Goal: Transaction & Acquisition: Purchase product/service

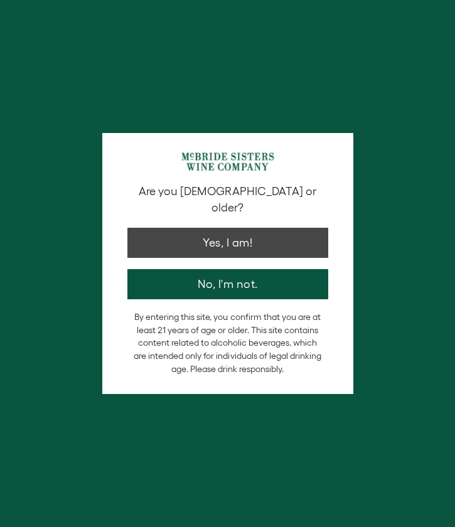
drag, startPoint x: 0, startPoint y: 0, endPoint x: 212, endPoint y: 227, distance: 310.8
click at [212, 228] on button "Yes, I am!" at bounding box center [227, 243] width 201 height 30
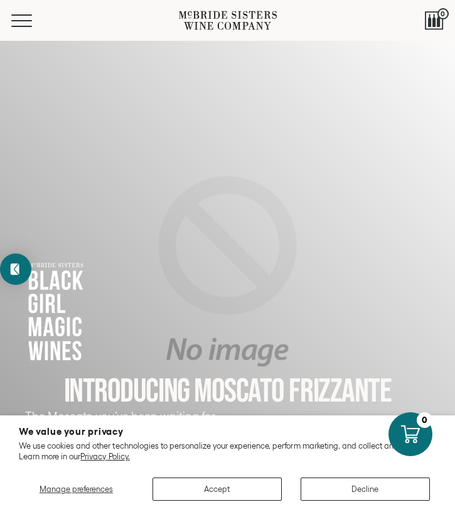
click at [222, 488] on button "Accept" at bounding box center [217, 489] width 129 height 23
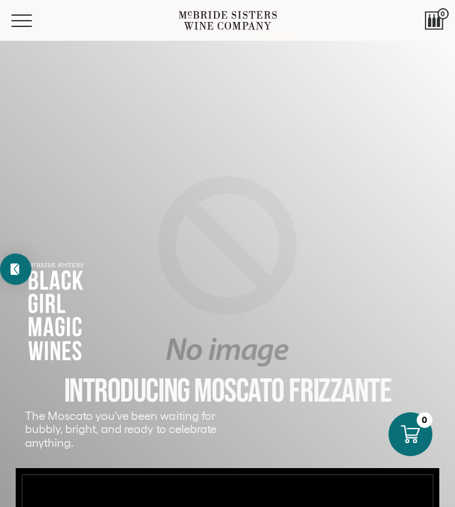
click at [28, 40] on div "Menu" at bounding box center [95, 20] width 168 height 41
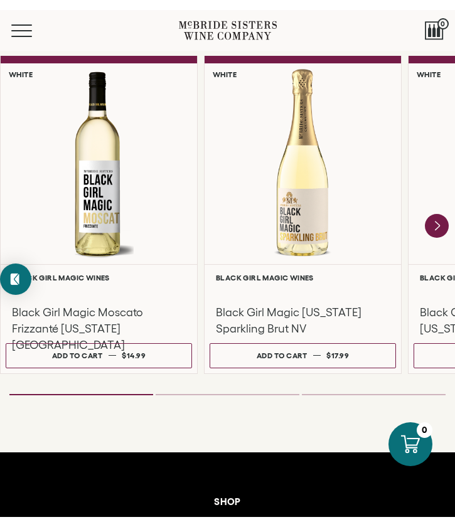
scroll to position [876, 0]
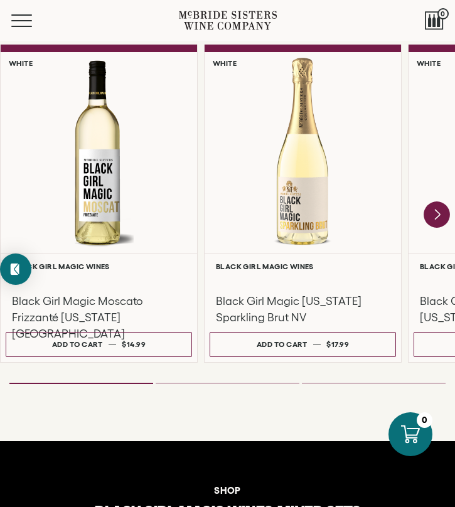
click at [434, 201] on icon "Next" at bounding box center [437, 214] width 26 height 26
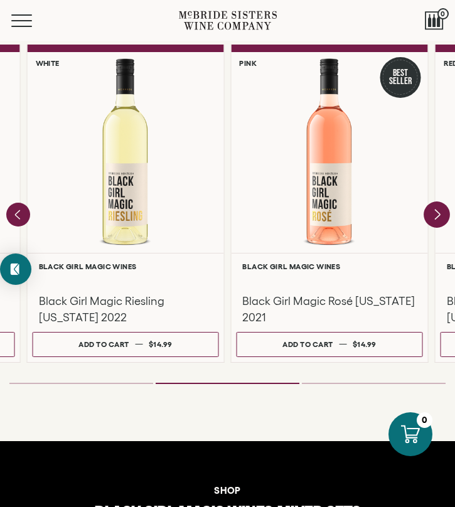
click at [434, 201] on icon "Next" at bounding box center [437, 214] width 26 height 26
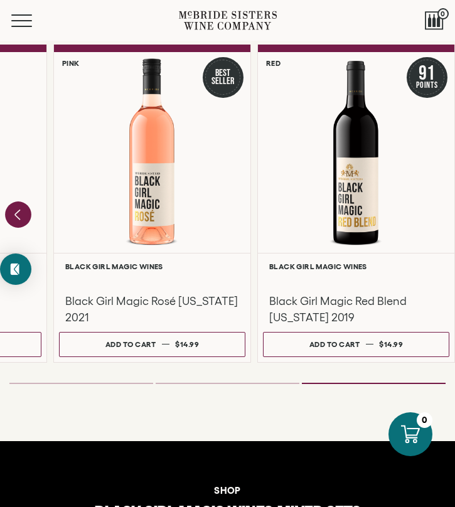
click at [13, 201] on icon "Previous" at bounding box center [18, 214] width 26 height 26
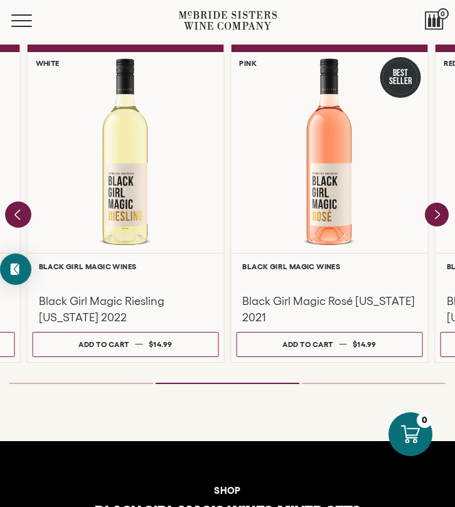
click at [13, 201] on icon "Previous" at bounding box center [18, 214] width 26 height 26
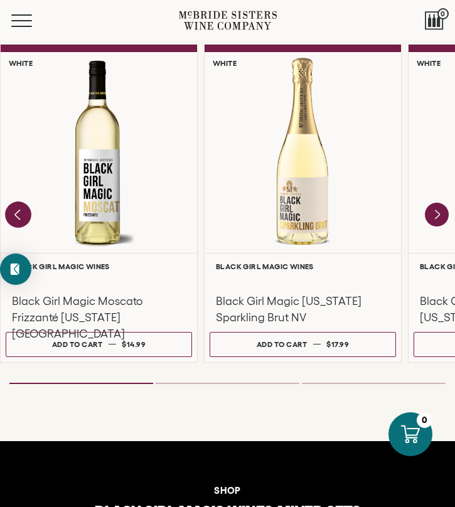
click at [0, 0] on div at bounding box center [0, 0] width 0 height 0
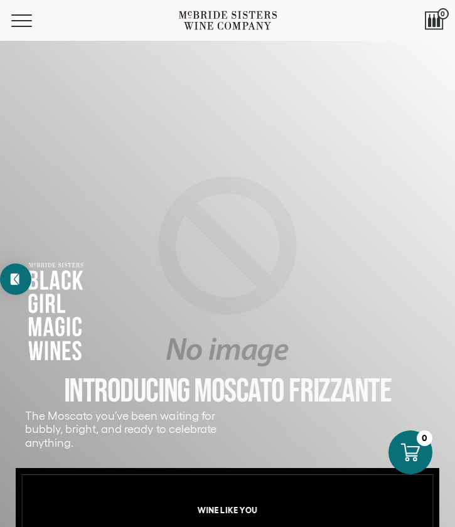
scroll to position [0, 0]
click at [17, 10] on div "Menu" at bounding box center [95, 20] width 168 height 41
click at [21, 23] on button "Menu" at bounding box center [33, 20] width 45 height 13
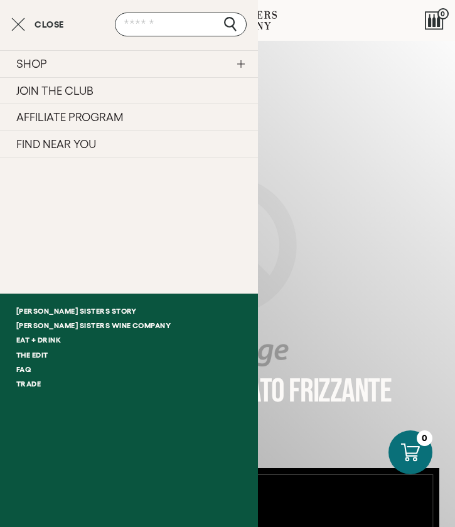
click at [21, 23] on icon "Close cart" at bounding box center [18, 24] width 14 height 15
